Goal: Transaction & Acquisition: Purchase product/service

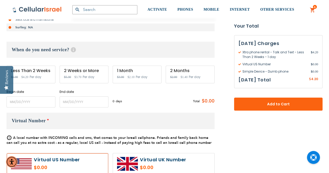
scroll to position [156, 0]
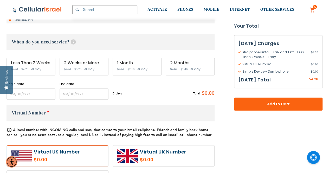
type input "[EMAIL_ADDRESS][DOMAIN_NAME]"
click at [28, 93] on input "name" at bounding box center [30, 93] width 49 height 11
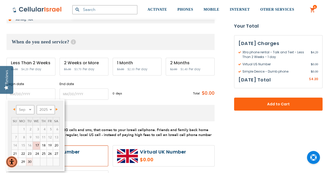
click at [29, 161] on link "30" at bounding box center [29, 162] width 6 height 8
type input "[DATE]"
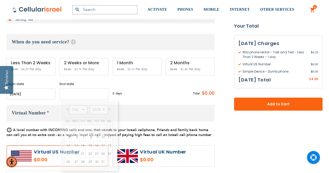
click at [69, 94] on input "name" at bounding box center [84, 93] width 49 height 11
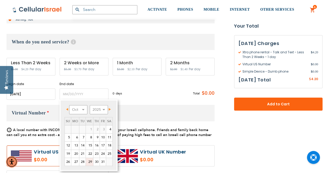
click at [90, 160] on link "29" at bounding box center [89, 162] width 7 height 8
type input "[DATE]"
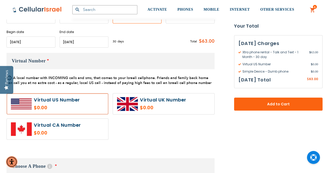
scroll to position [78, 0]
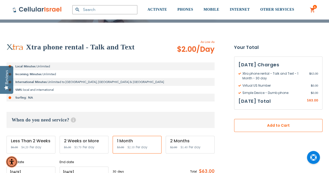
click at [286, 124] on span "Add to Cart" at bounding box center [278, 125] width 54 height 5
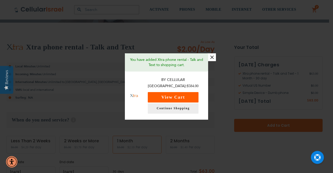
click at [175, 95] on button "View Cart" at bounding box center [173, 97] width 51 height 10
